Goal: Information Seeking & Learning: Stay updated

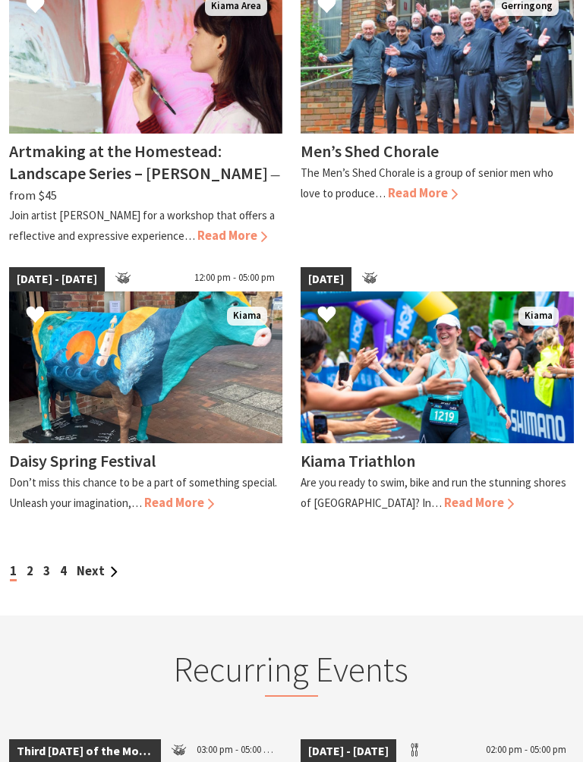
scroll to position [1703, 0]
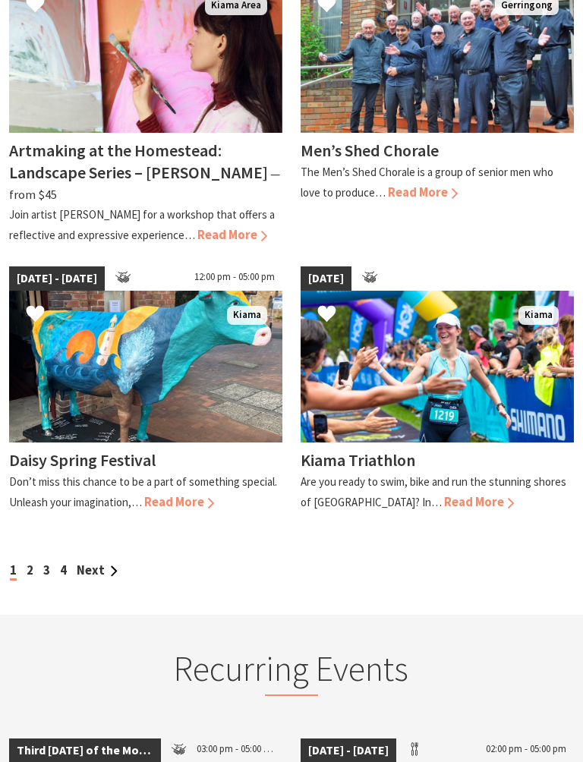
click at [99, 563] on link "Next" at bounding box center [97, 571] width 41 height 16
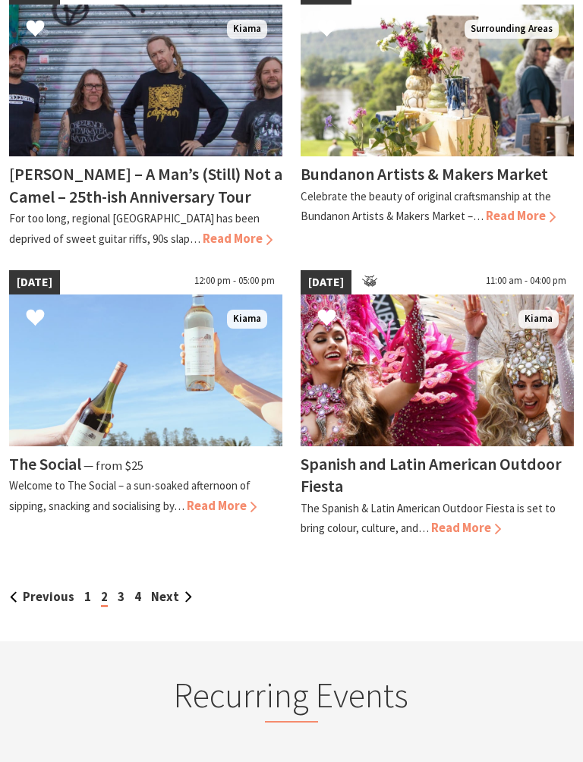
scroll to position [1608, 0]
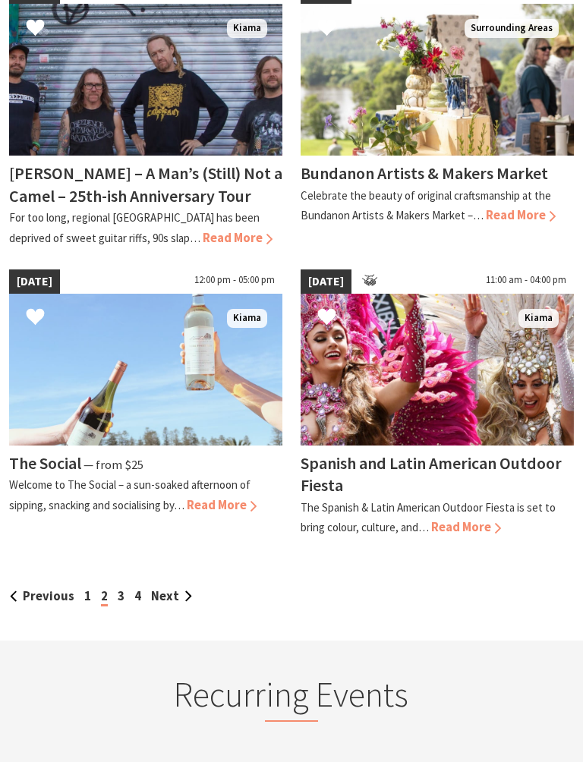
click at [166, 590] on link "Next" at bounding box center [171, 597] width 41 height 16
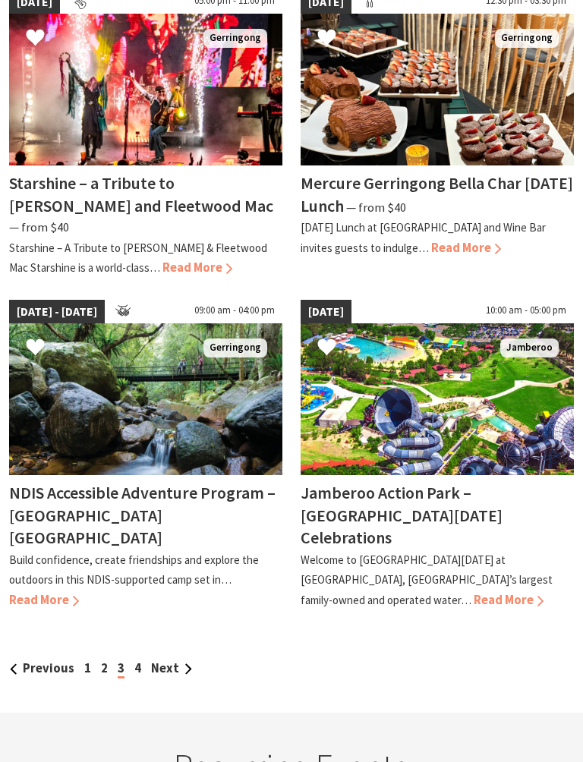
scroll to position [1601, 0]
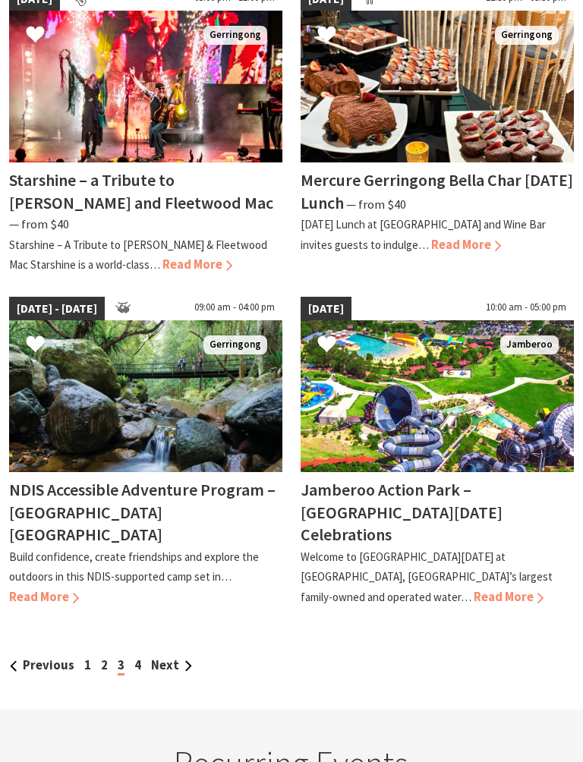
click at [167, 658] on link "Next" at bounding box center [171, 666] width 41 height 16
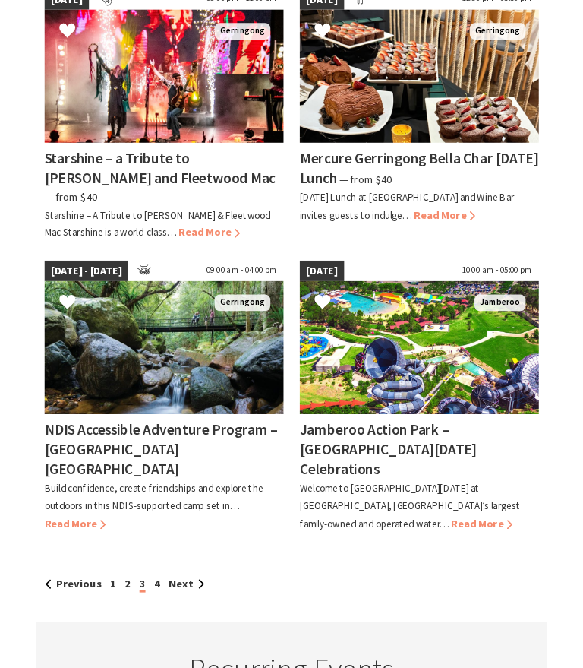
scroll to position [0, 0]
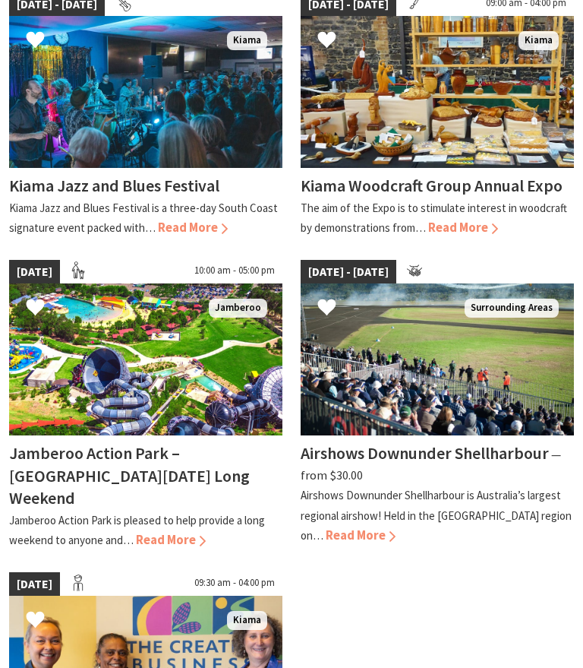
scroll to position [382, 0]
